Goal: Task Accomplishment & Management: Manage account settings

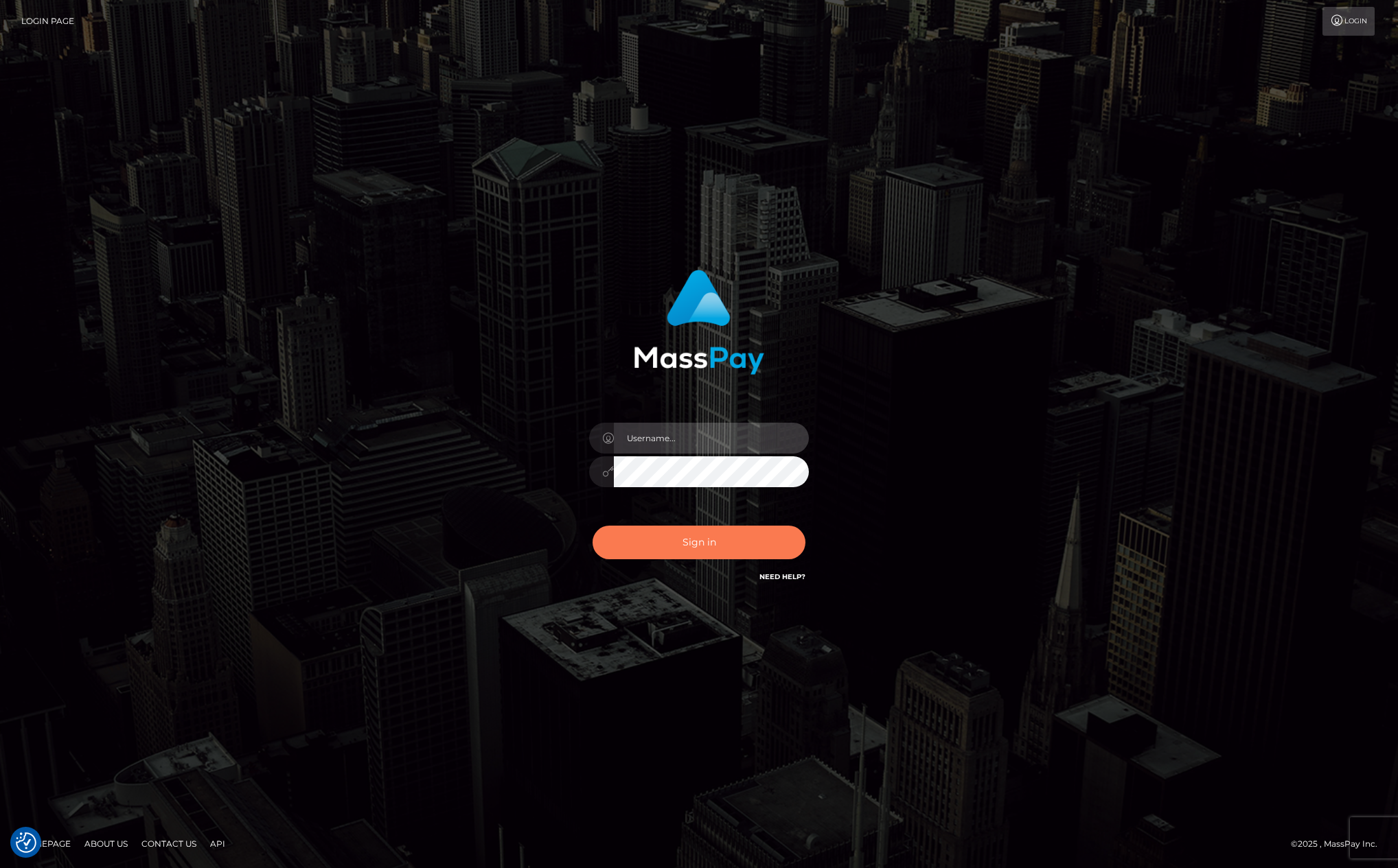
type input "kevin.club"
click at [710, 544] on button "Sign in" at bounding box center [698, 543] width 213 height 34
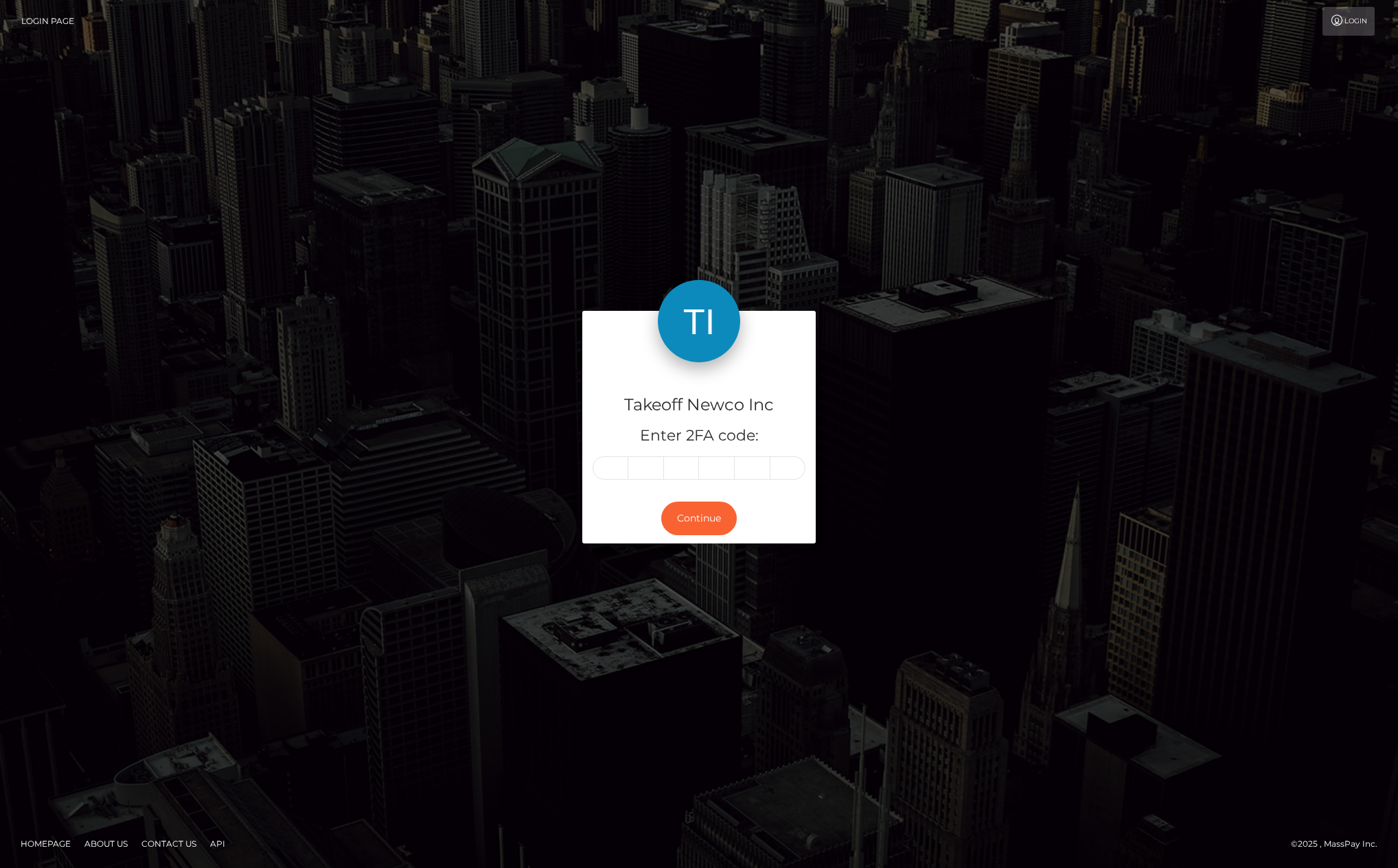
type input "6"
type input "2"
type input "1"
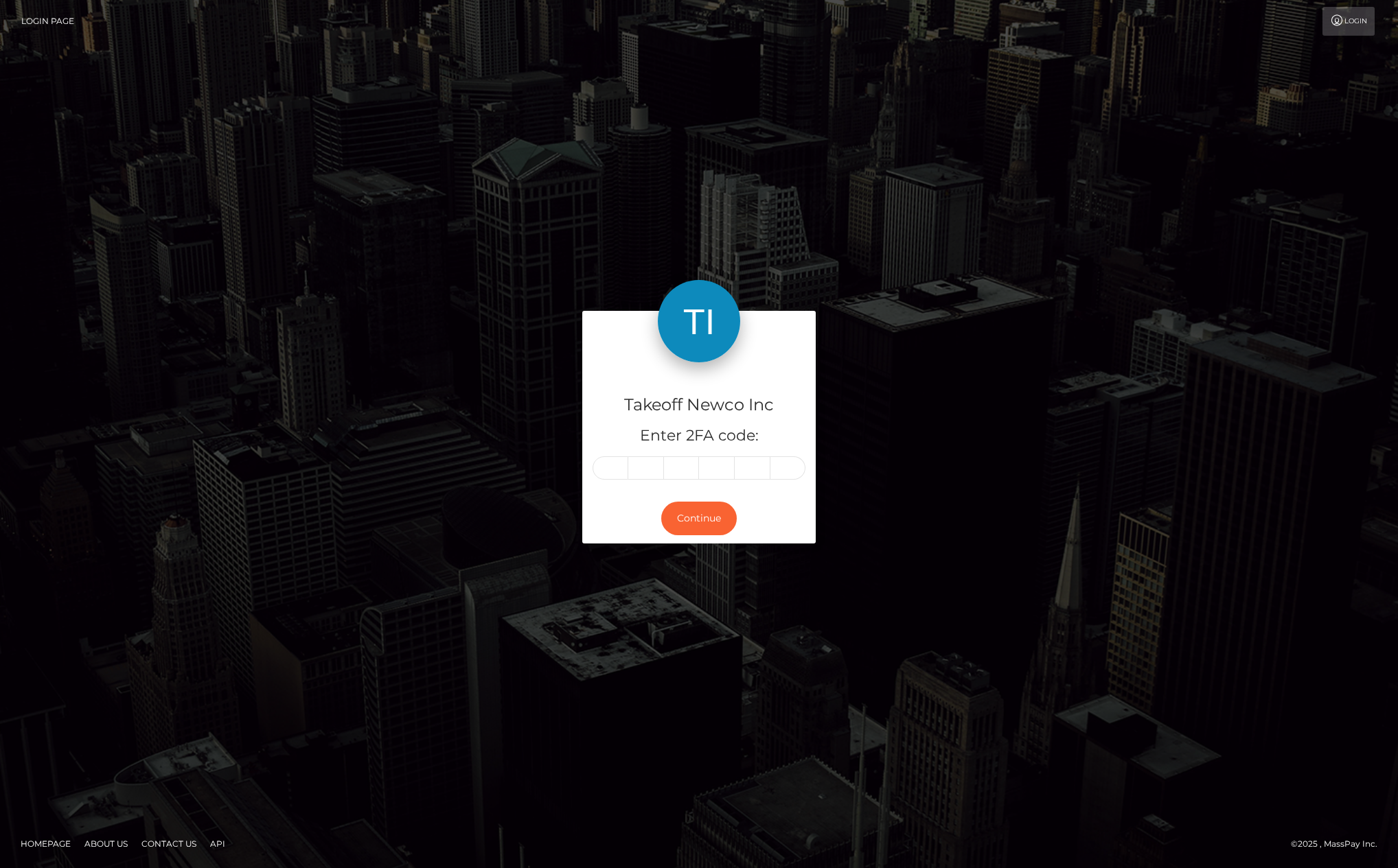
type input "8"
click at [684, 514] on button "Continue" at bounding box center [698, 518] width 75 height 34
